Goal: Check status: Check status

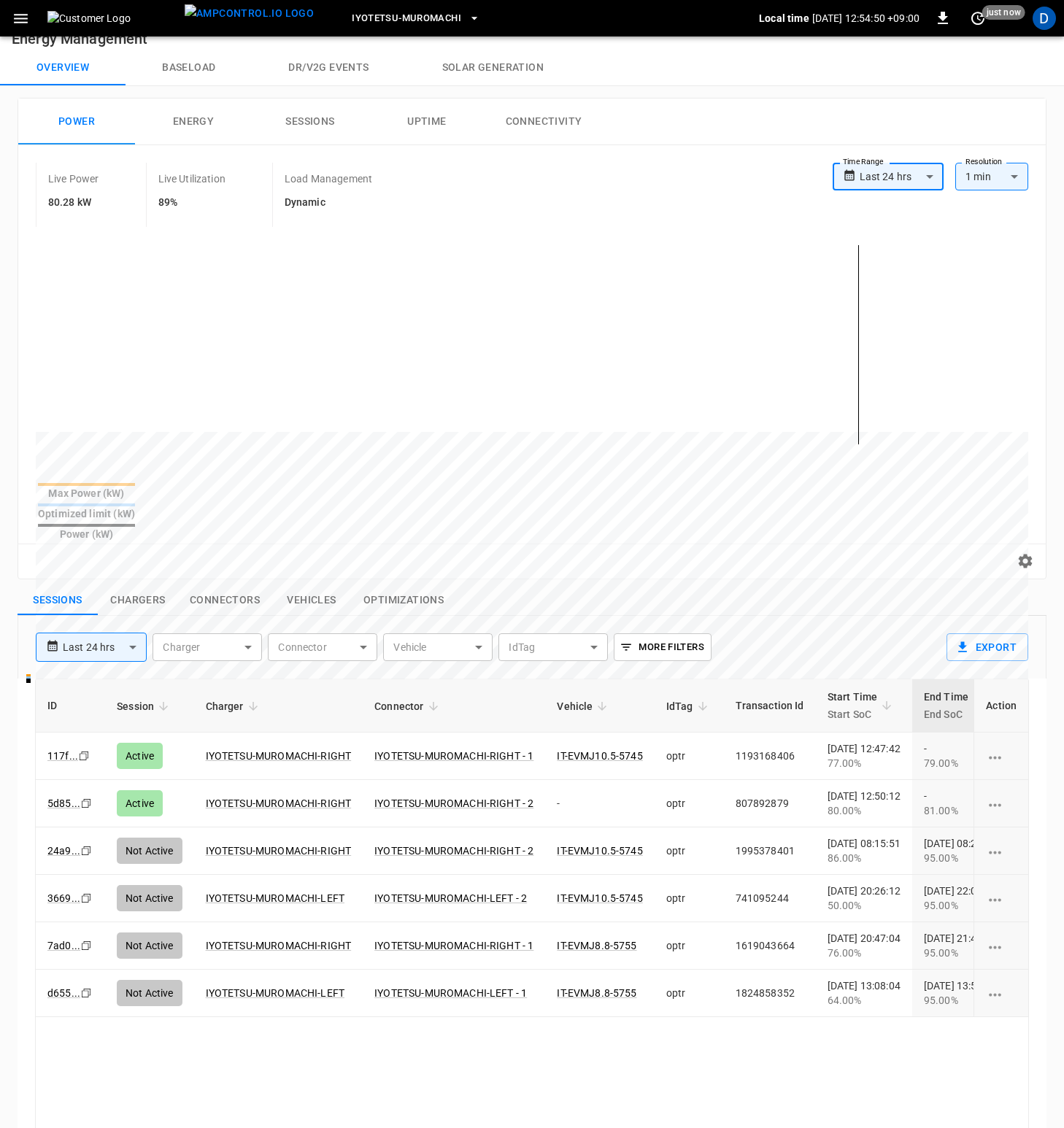
scroll to position [28, 0]
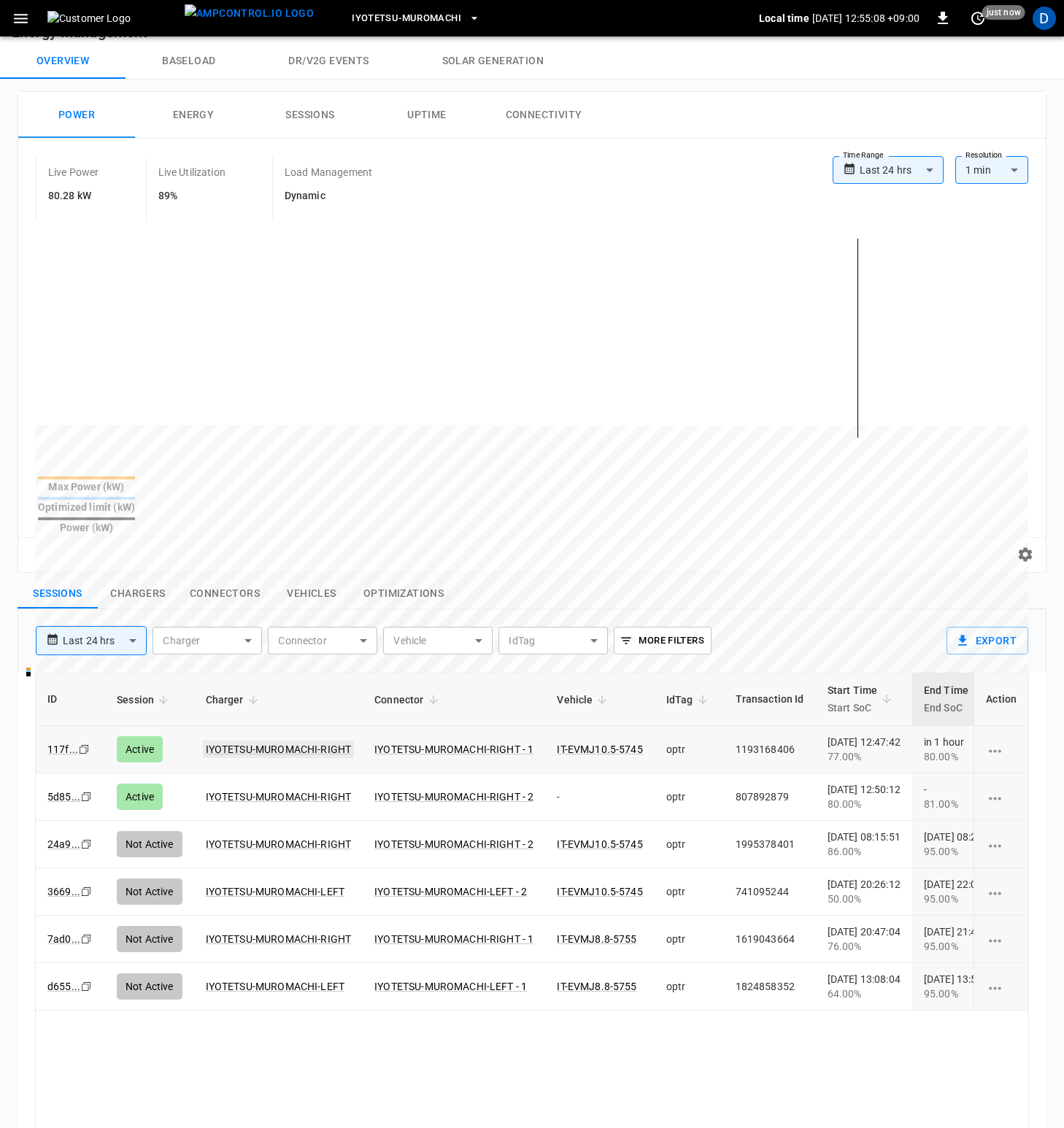
click at [300, 741] on link "IYOTETSU-MUROMACHI-RIGHT" at bounding box center [279, 749] width 152 height 17
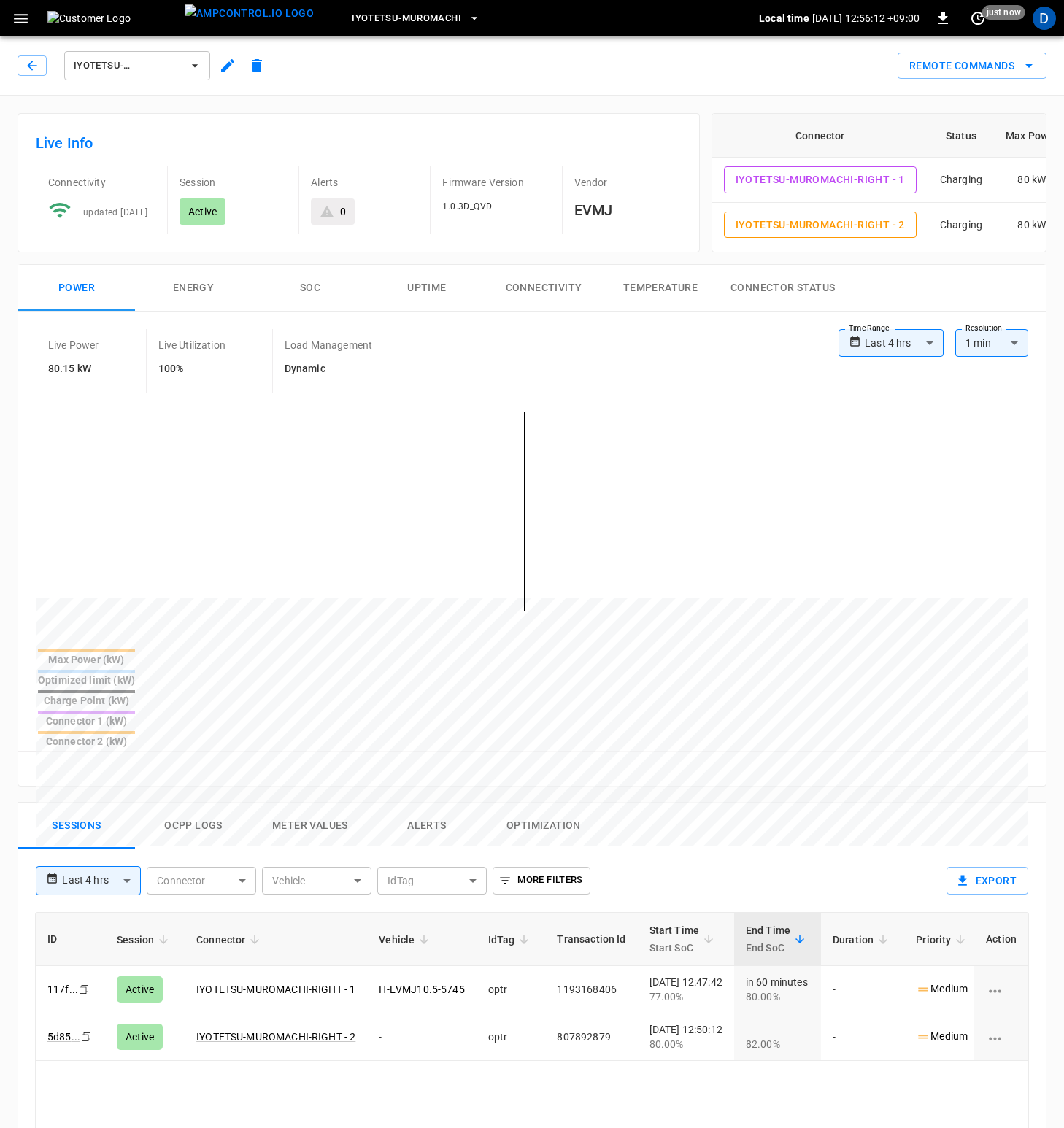
click at [544, 97] on div "**********" at bounding box center [532, 927] width 1064 height 1663
click at [31, 72] on icon "button" at bounding box center [32, 65] width 14 height 14
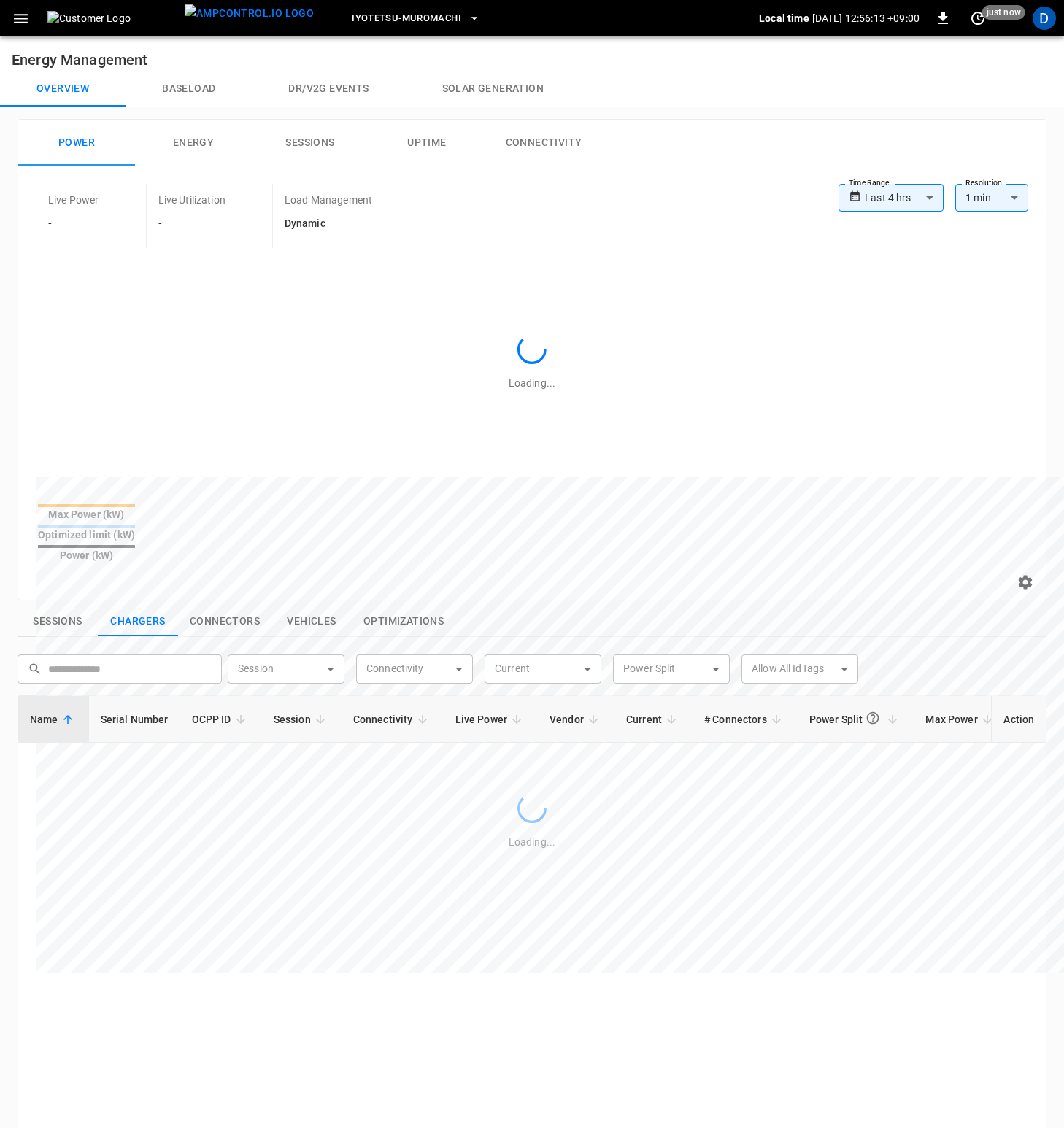
scroll to position [28, 0]
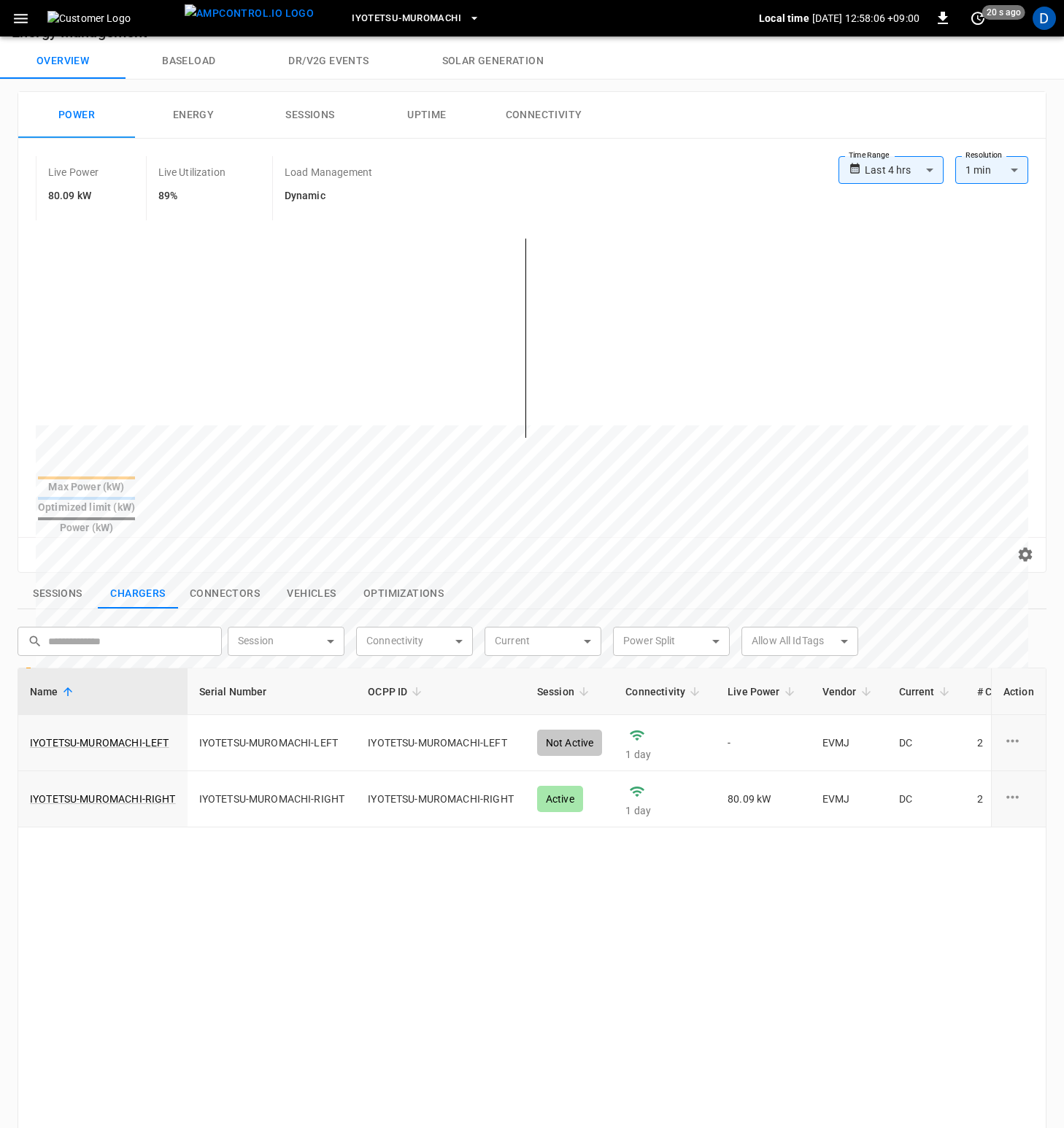
click at [487, 183] on div "Live Power 80.09 kW Live Utilization 89% Load Management Dynamic" at bounding box center [436, 188] width 803 height 64
click at [190, 68] on button "Baseload" at bounding box center [188, 61] width 126 height 35
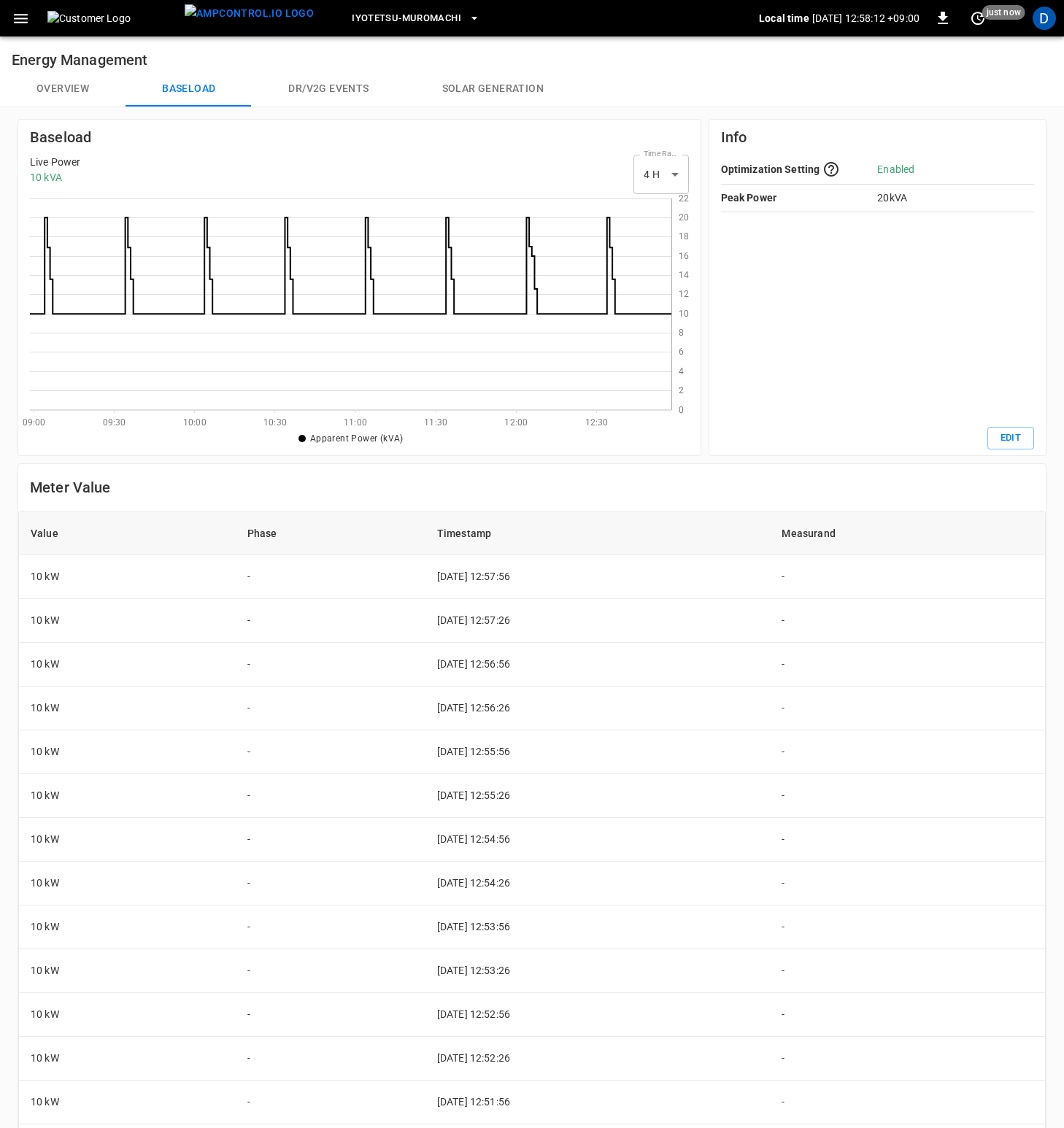
click at [62, 95] on button "Overview" at bounding box center [63, 89] width 125 height 35
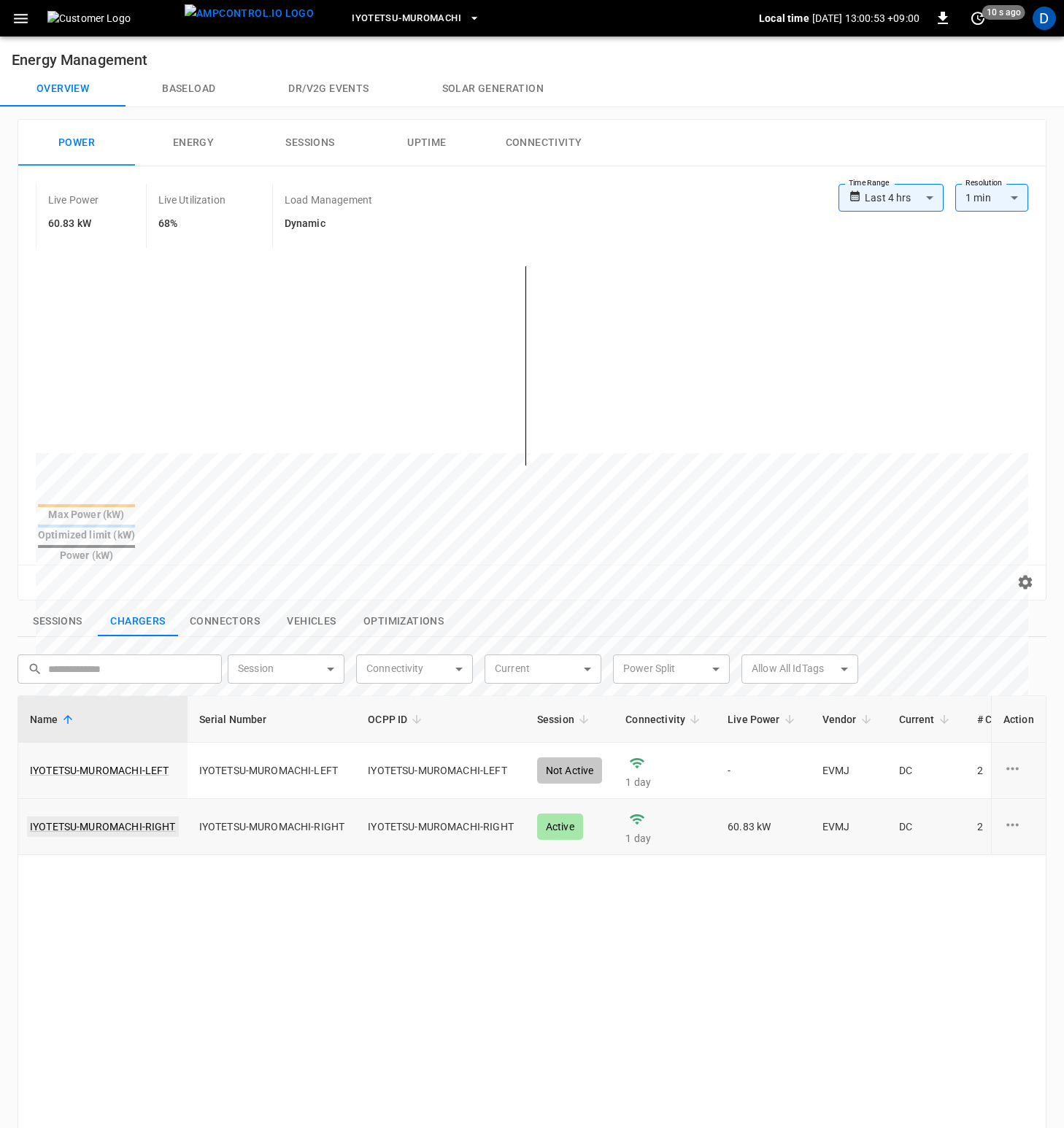
click at [134, 816] on link "IYOTETSU-MUROMACHI-RIGHT" at bounding box center [103, 826] width 152 height 20
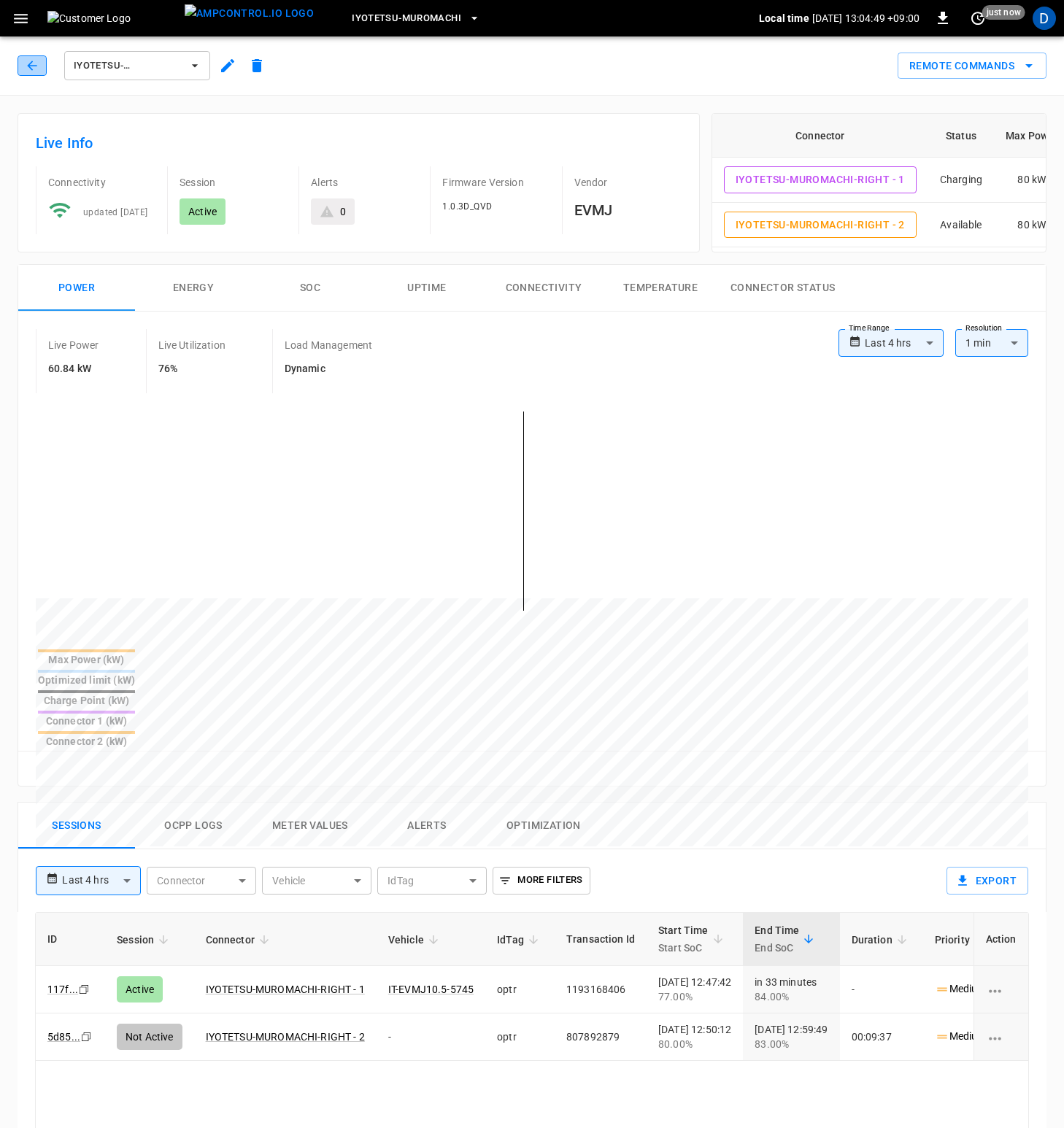
click at [41, 65] on button "button" at bounding box center [32, 65] width 29 height 20
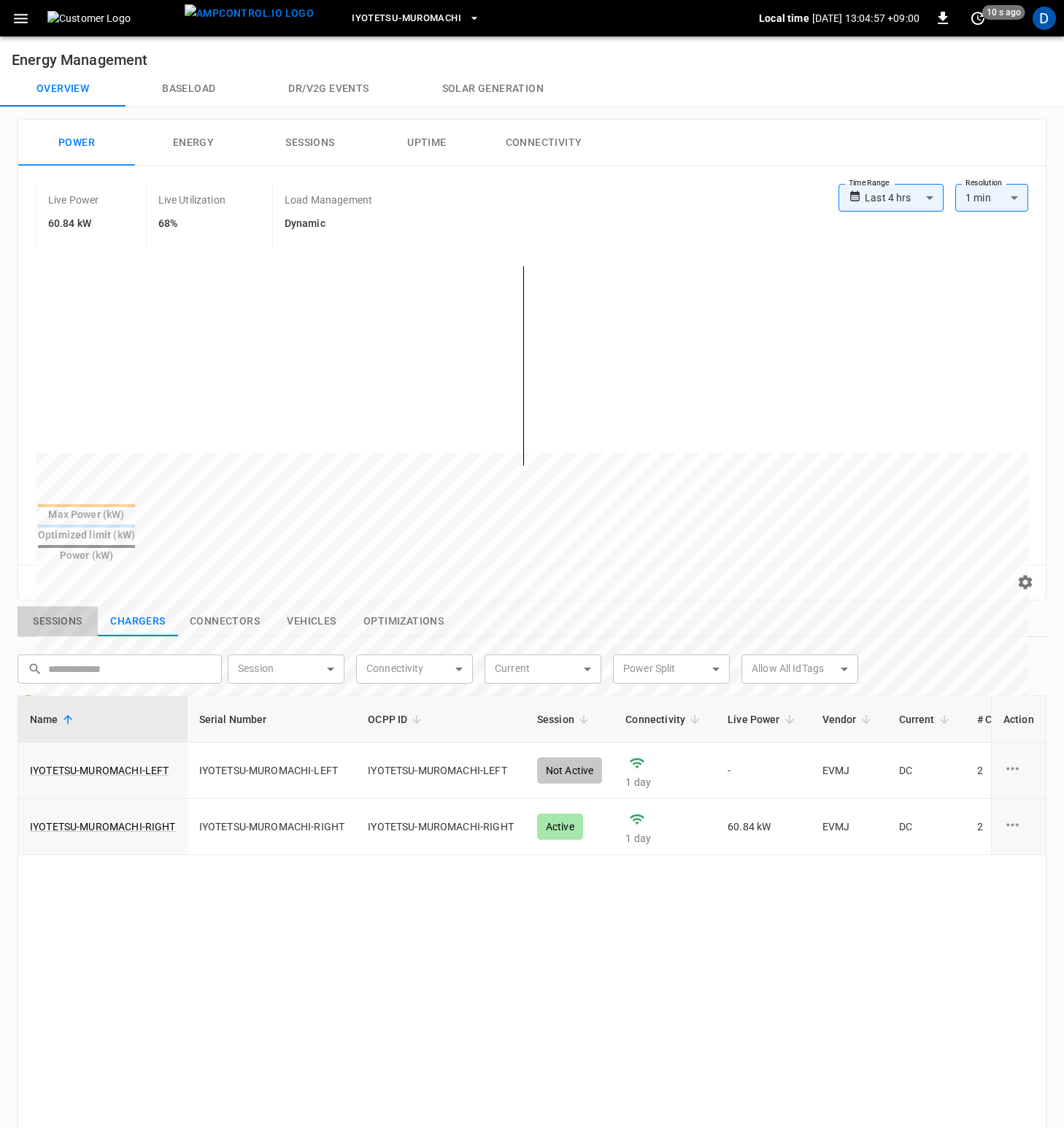
click at [73, 606] on button "Sessions" at bounding box center [57, 621] width 80 height 31
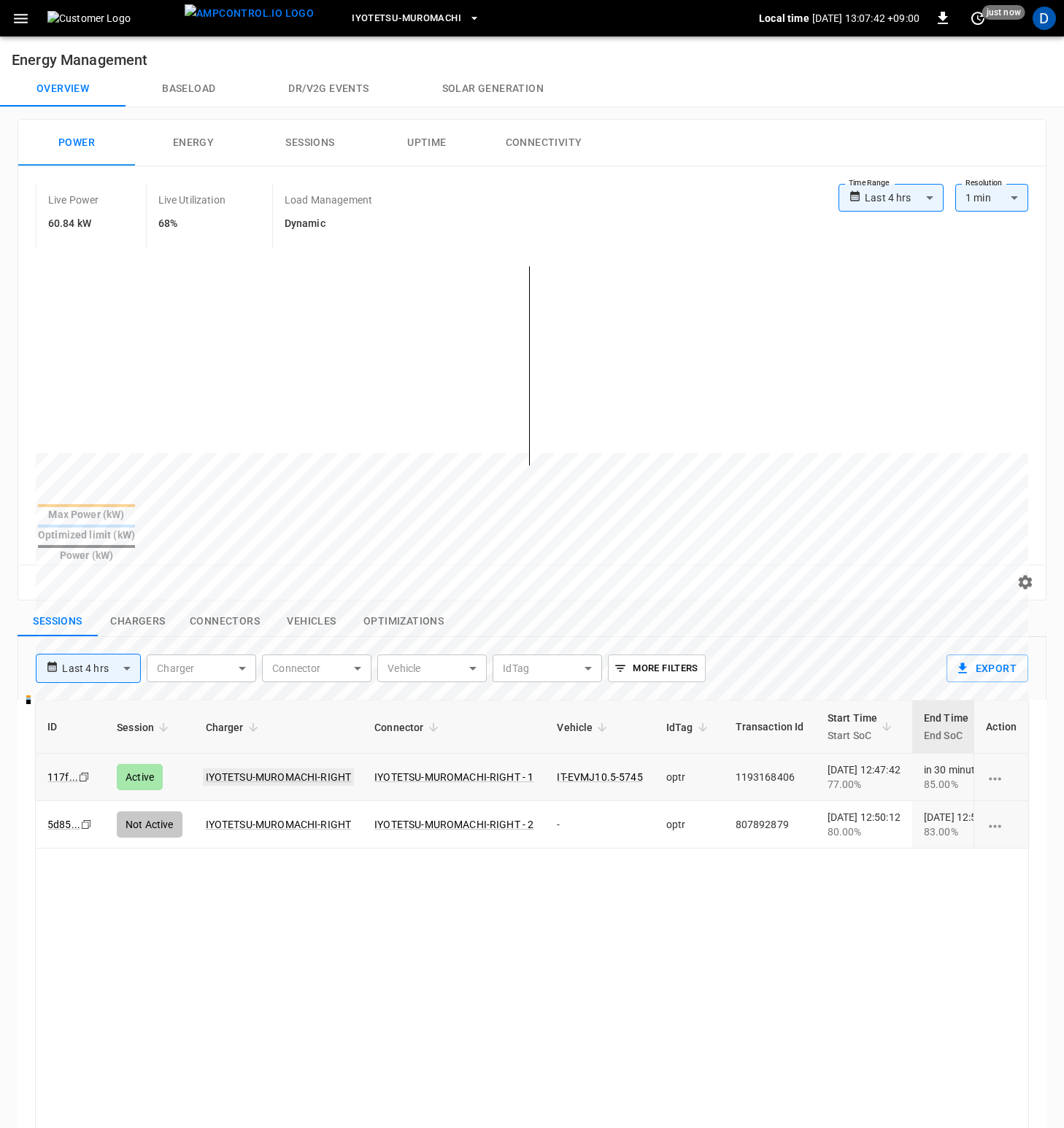
click at [291, 769] on link "IYOTETSU-MUROMACHI-RIGHT" at bounding box center [279, 777] width 152 height 17
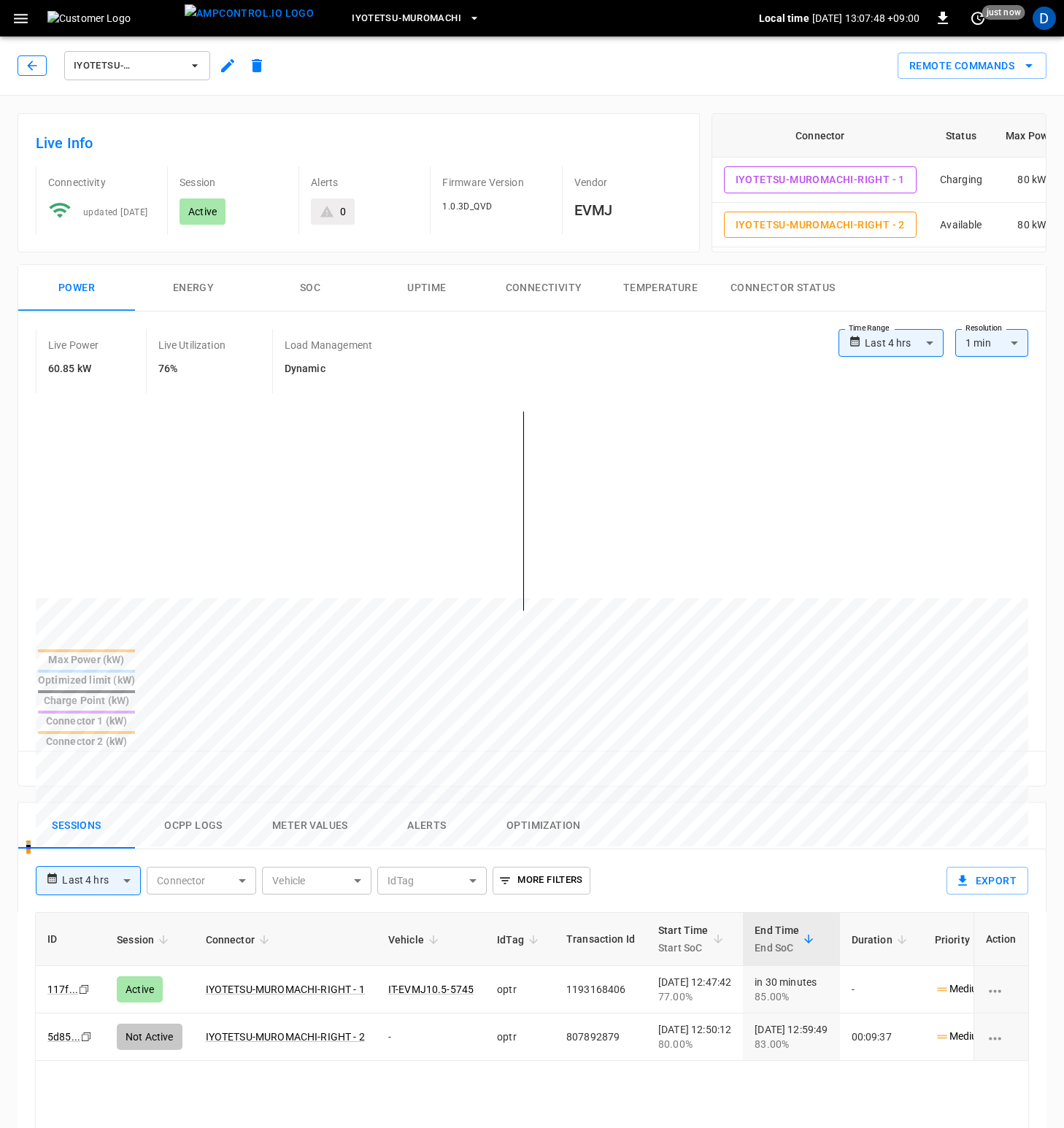
click at [32, 62] on icon "button" at bounding box center [32, 65] width 10 height 10
